Goal: Task Accomplishment & Management: Complete application form

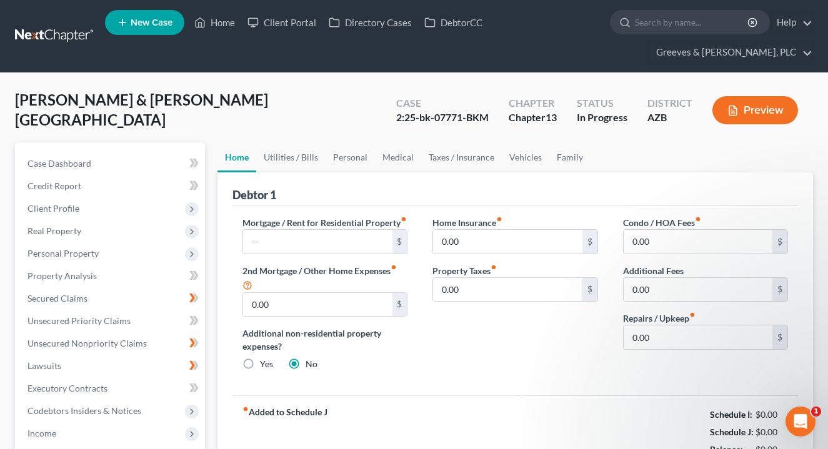
click at [59, 40] on link at bounding box center [55, 36] width 80 height 22
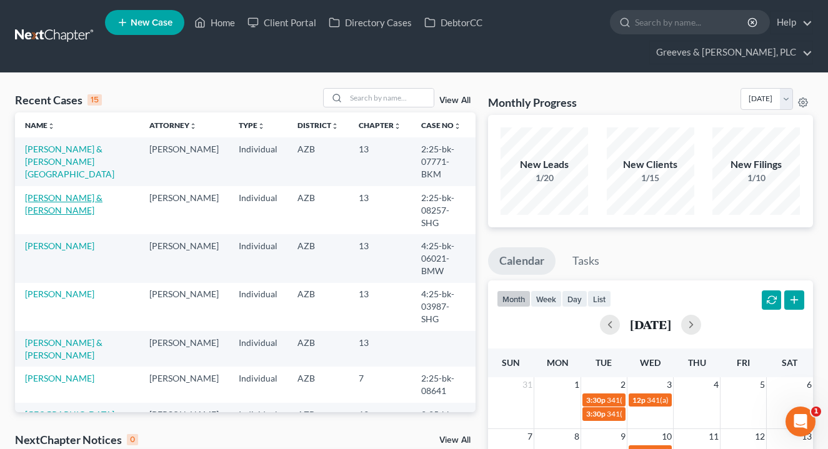
click at [101, 192] on link "[PERSON_NAME] & [PERSON_NAME]" at bounding box center [63, 203] width 77 height 23
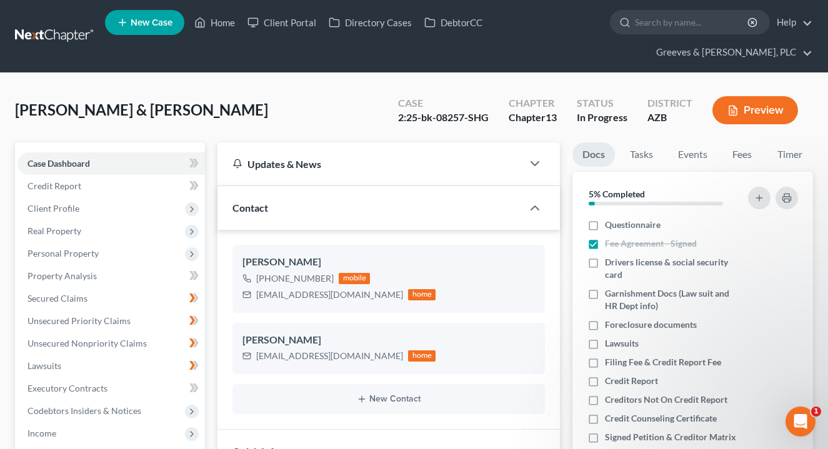
click at [306, 139] on div "[PERSON_NAME] & [PERSON_NAME] Upgraded Case 2:25-bk-08257-SHG Chapter Chapter 1…" at bounding box center [414, 115] width 798 height 54
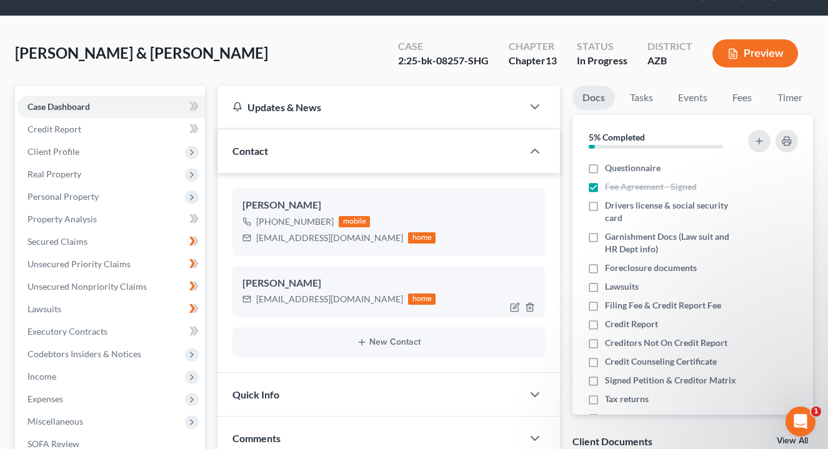
scroll to position [75, 0]
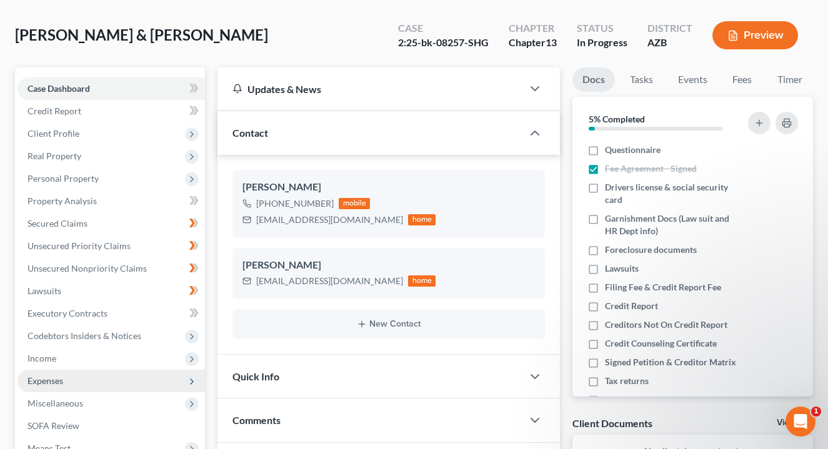
click at [156, 379] on span "Expenses" at bounding box center [110, 381] width 187 height 22
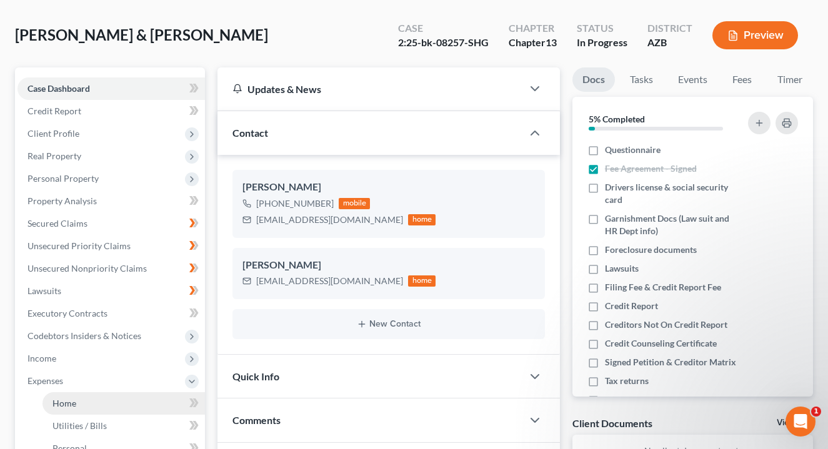
click at [153, 399] on link "Home" at bounding box center [123, 403] width 162 height 22
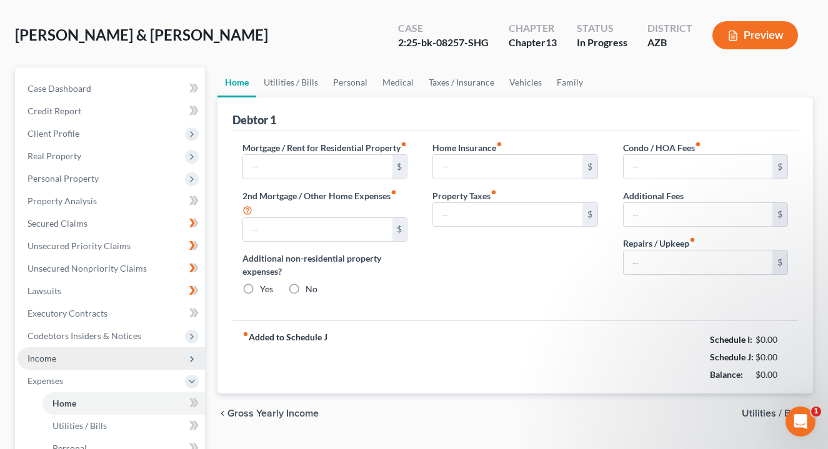
scroll to position [21, 0]
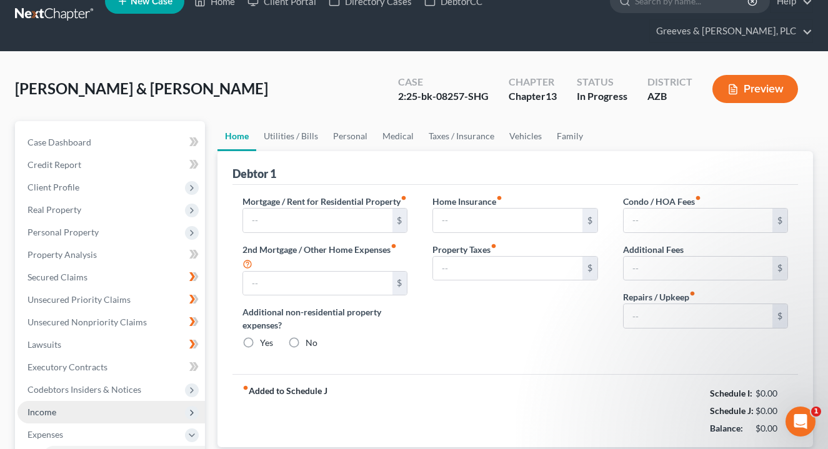
type input "1,862.00"
type input "0.00"
radio input "true"
type input "0.00"
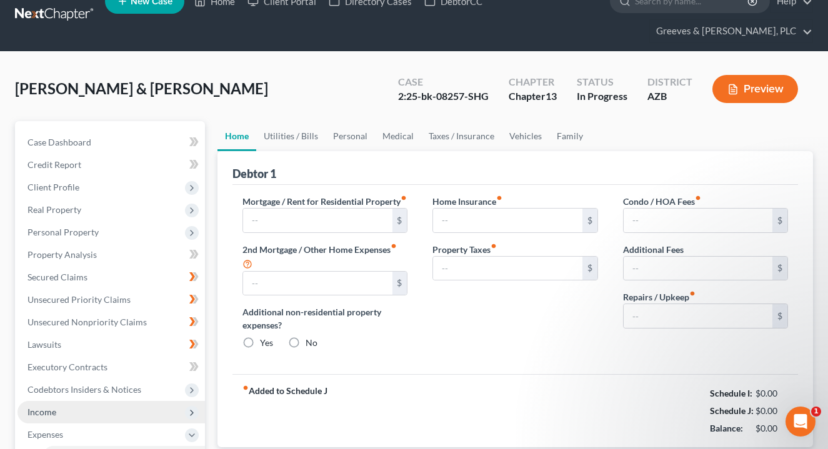
type input "0.00"
type input "175.00"
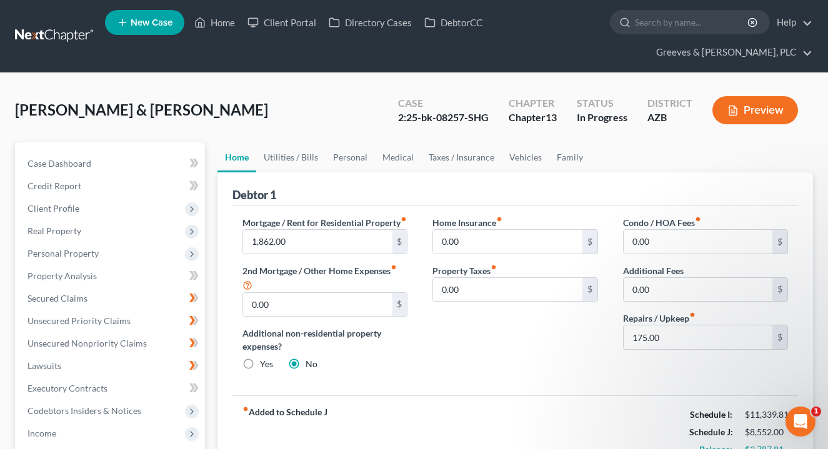
drag, startPoint x: 826, startPoint y: 156, endPoint x: 825, endPoint y: 171, distance: 15.7
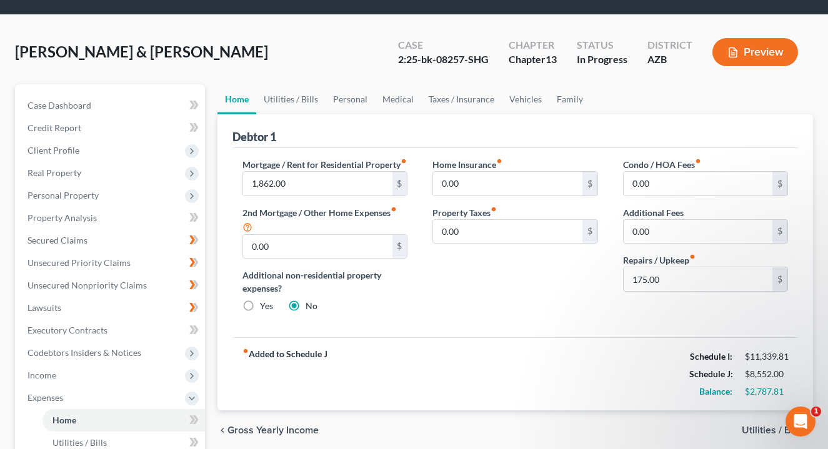
scroll to position [49, 0]
